Goal: Information Seeking & Learning: Learn about a topic

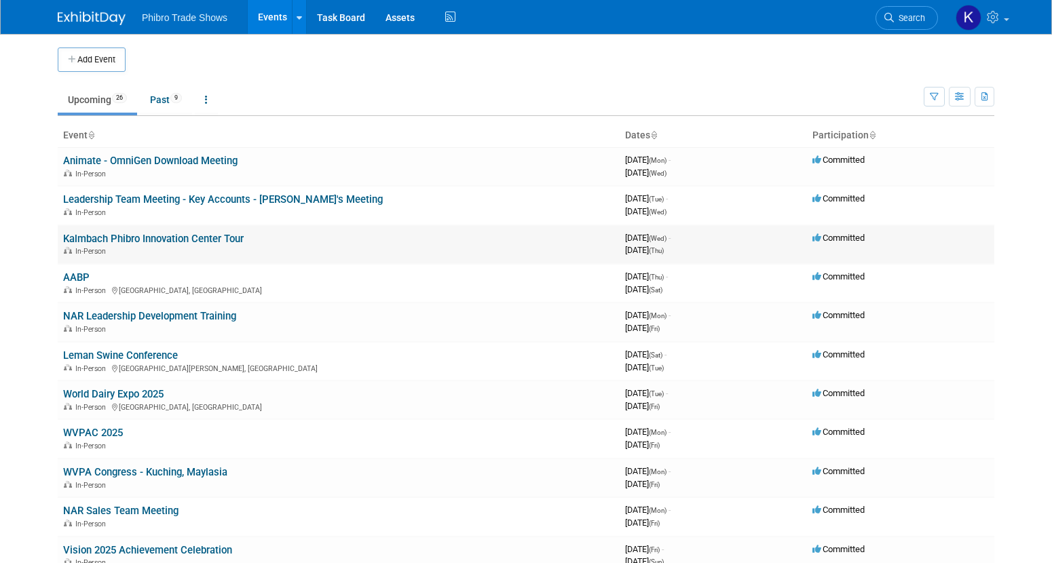
click at [276, 244] on td "Kalmbach Phibro Innovation Center Tour In-Person" at bounding box center [339, 244] width 562 height 39
click at [259, 254] on div "In-Person" at bounding box center [338, 250] width 551 height 11
click at [106, 275] on td "AABP In-Person [GEOGRAPHIC_DATA], [GEOGRAPHIC_DATA]" at bounding box center [339, 283] width 562 height 39
click at [155, 325] on div "In-Person" at bounding box center [338, 328] width 551 height 11
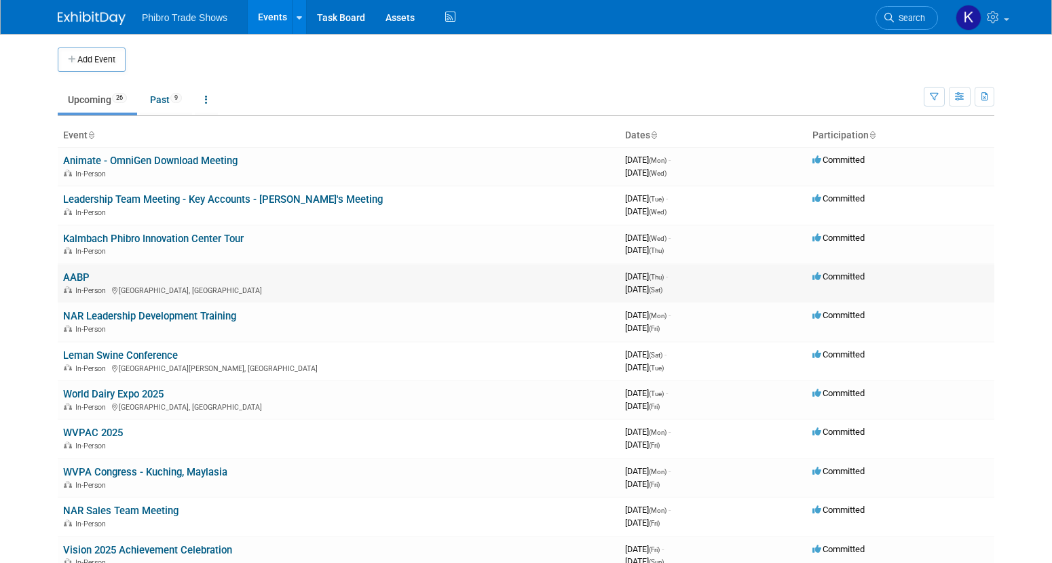
click at [140, 285] on div "In-Person [GEOGRAPHIC_DATA], [GEOGRAPHIC_DATA]" at bounding box center [338, 289] width 551 height 11
drag, startPoint x: 140, startPoint y: 285, endPoint x: 223, endPoint y: 282, distance: 82.9
click at [223, 282] on td "AABP In-Person [GEOGRAPHIC_DATA], [GEOGRAPHIC_DATA]" at bounding box center [339, 283] width 562 height 39
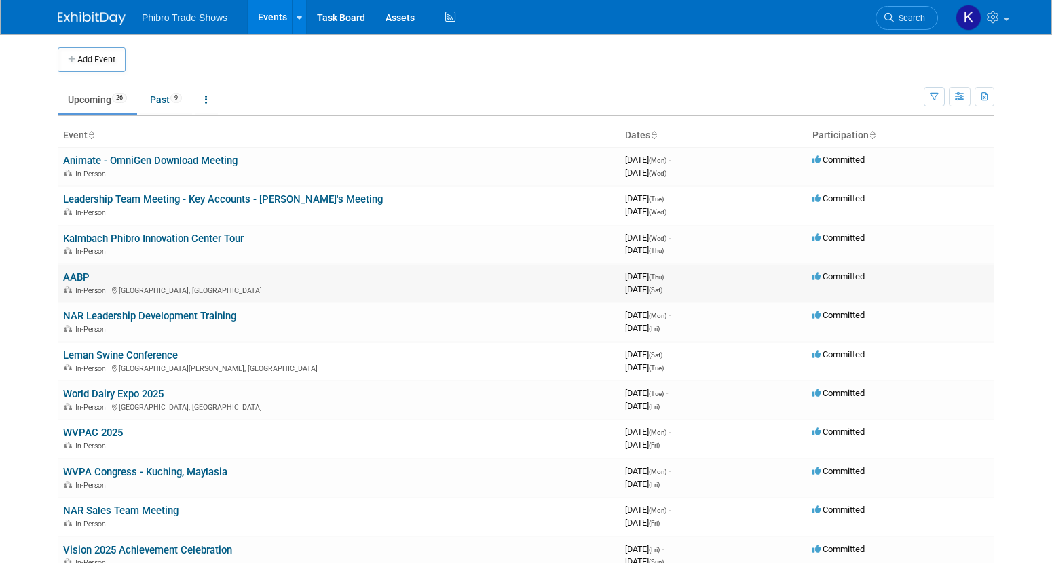
click at [79, 280] on link "AABP" at bounding box center [76, 277] width 26 height 12
